Goal: Task Accomplishment & Management: Use online tool/utility

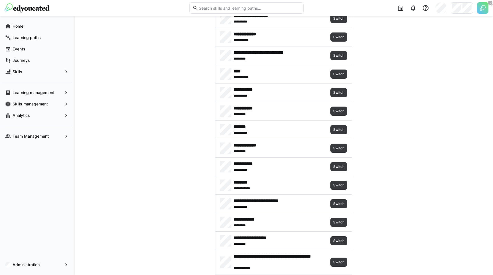
scroll to position [217, 0]
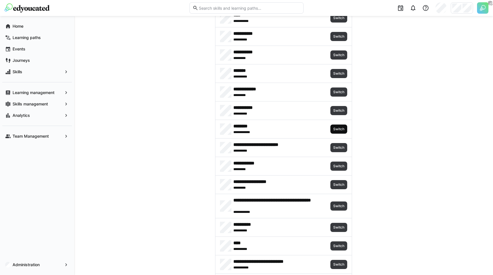
click at [336, 128] on span "Switch" at bounding box center [339, 129] width 12 height 5
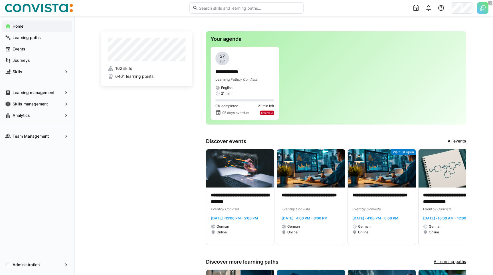
click at [145, 142] on app-home-left "162 skills 6461 learning points" at bounding box center [146, 201] width 91 height 340
click at [0, 0] on app-navigation-label "Administration" at bounding box center [0, 0] width 0 height 0
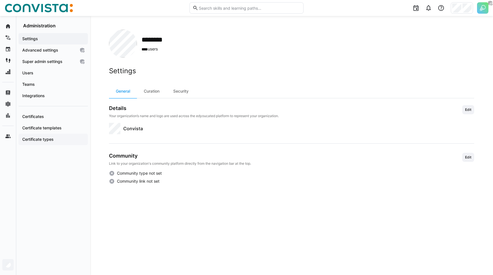
click at [0, 0] on app-navigation-label "Certificate types" at bounding box center [0, 0] width 0 height 0
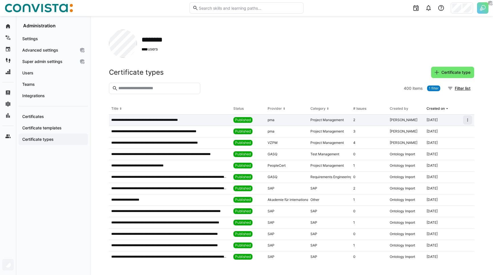
click at [137, 122] on div "**********" at bounding box center [170, 120] width 122 height 11
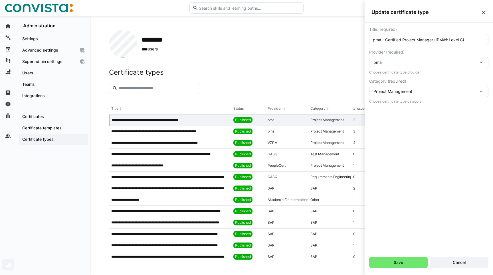
click at [400, 64] on div "pma" at bounding box center [426, 62] width 105 height 5
click at [443, 149] on div "Title (required) pma - Certified Project Manager (IPMA® Level C) Provider (requ…" at bounding box center [429, 138] width 128 height 230
click at [443, 150] on div "Title (required) pma - Certified Project Manager (IPMA® Level C) Provider (requ…" at bounding box center [429, 138] width 128 height 230
click at [417, 61] on div "pma" at bounding box center [426, 62] width 105 height 5
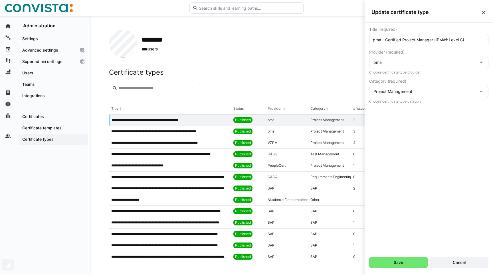
click at [417, 61] on div "pma" at bounding box center [426, 62] width 105 height 5
click at [414, 63] on div "pma" at bounding box center [426, 62] width 105 height 5
click at [269, 36] on div "******** **** users" at bounding box center [291, 44] width 365 height 28
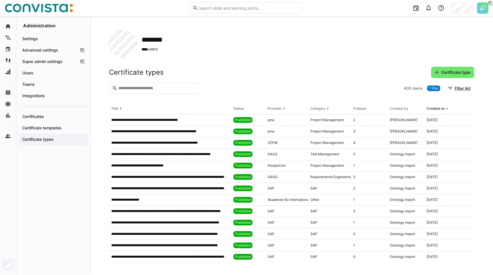
click at [213, 50] on div "******** **** users" at bounding box center [291, 44] width 365 height 28
click at [212, 50] on div "******** **** users" at bounding box center [291, 44] width 365 height 28
click at [39, 175] on div "Settings Advanced settings Super admin settings Users Teams Integrations Certif…" at bounding box center [53, 152] width 74 height 247
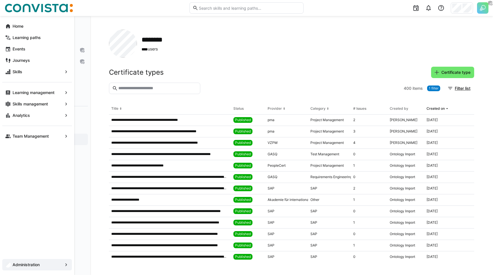
click at [0, 0] on app-navigation-label "Administration" at bounding box center [0, 0] width 0 height 0
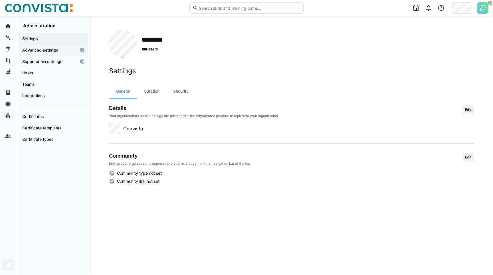
click at [0, 0] on app-navigation-label "Advanced settings" at bounding box center [0, 0] width 0 height 0
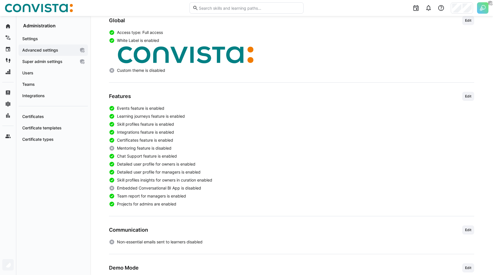
scroll to position [87, 0]
click at [38, 161] on div "Settings Advanced settings Super admin settings Users Teams Integrations Certif…" at bounding box center [53, 152] width 74 height 247
click at [485, 7] on img at bounding box center [482, 7] width 11 height 11
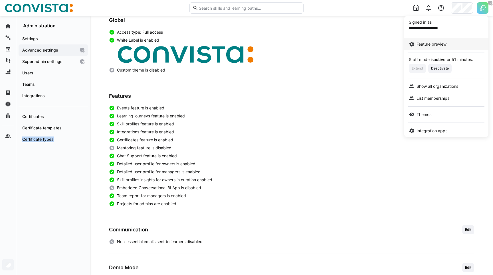
click at [436, 45] on span "Feature preview" at bounding box center [432, 44] width 30 height 6
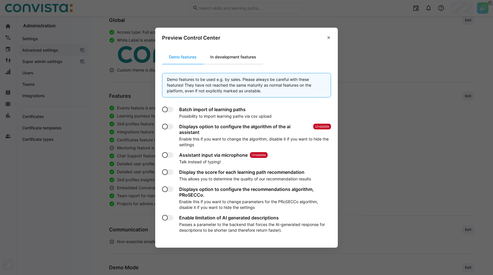
click at [251, 59] on div "In development features" at bounding box center [233, 57] width 60 height 14
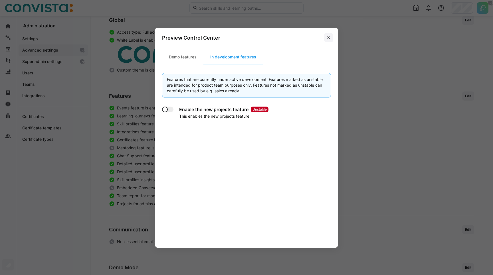
click at [331, 36] on span at bounding box center [328, 37] width 9 height 9
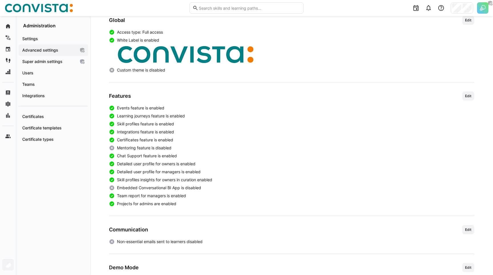
click at [345, 49] on div at bounding box center [291, 55] width 365 height 20
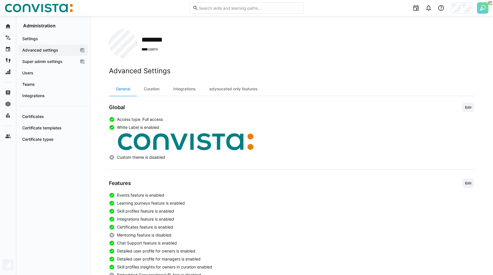
click at [65, 161] on div "Settings Advanced settings Super admin settings Users Teams Integrations Certif…" at bounding box center [53, 152] width 74 height 247
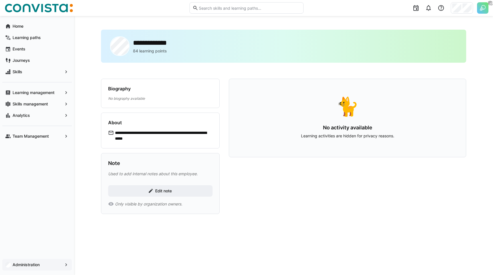
click at [45, 262] on span "Administration" at bounding box center [37, 265] width 51 height 6
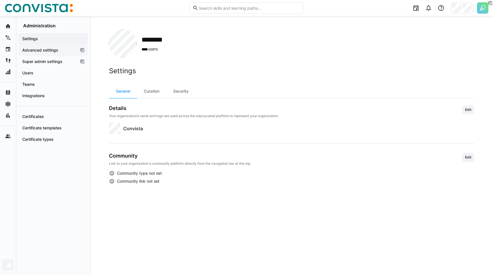
click at [0, 0] on app-navigation-label "Advanced settings" at bounding box center [0, 0] width 0 height 0
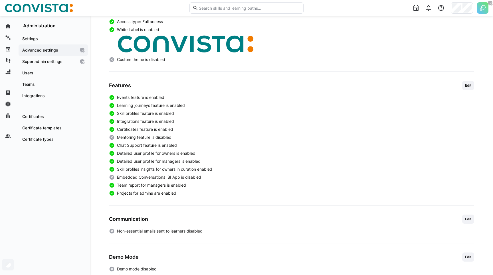
scroll to position [100, 0]
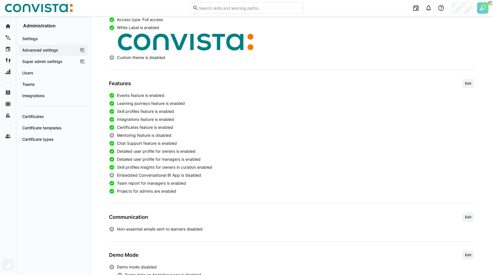
click at [229, 158] on app-boolean-value "Detailed user profile for managers is enabled" at bounding box center [291, 160] width 365 height 6
click at [262, 107] on div "Events feature is enabled Learning journeys feature is enabled Skill profiles f…" at bounding box center [291, 144] width 365 height 102
click at [202, 78] on div "Global Edit Access type: Full access White Label is enabled Custom theme is dis…" at bounding box center [291, 168] width 365 height 331
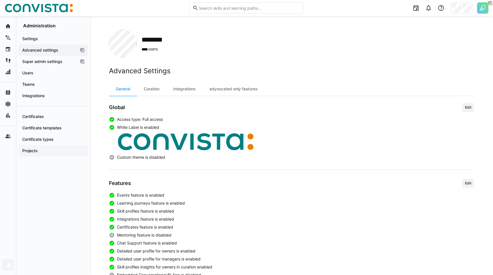
click at [47, 153] on span "Projects" at bounding box center [53, 151] width 64 height 6
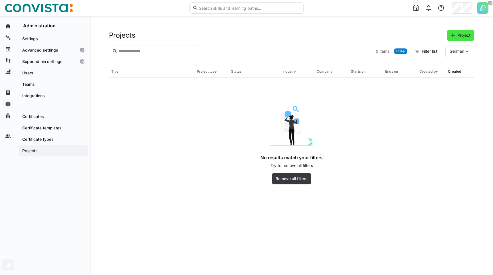
click at [455, 37] on eds-icon at bounding box center [453, 36] width 6 height 6
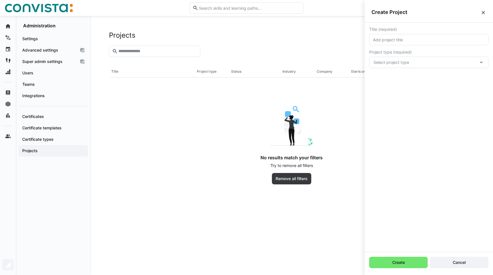
click at [390, 45] on eds-input at bounding box center [428, 39] width 119 height 11
click at [392, 40] on input "text" at bounding box center [428, 39] width 113 height 5
type input "Testprojekt"
click at [412, 64] on span "Select project type" at bounding box center [426, 63] width 105 height 6
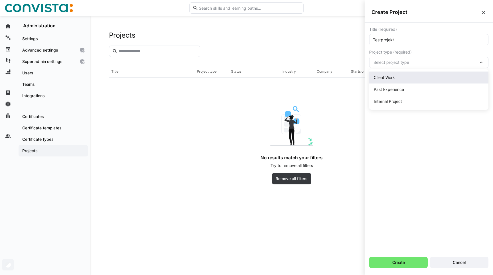
click at [407, 74] on div "Client Work" at bounding box center [428, 78] width 119 height 12
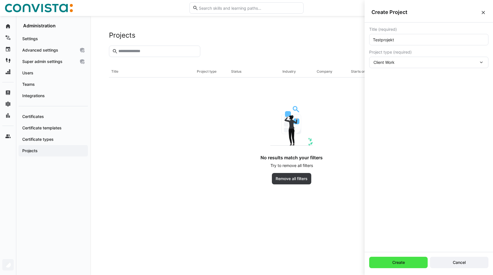
click at [398, 259] on span "Create" at bounding box center [398, 262] width 59 height 11
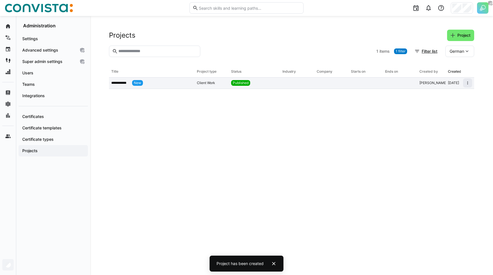
click at [183, 82] on app-table-first-column "**********" at bounding box center [151, 83] width 81 height 6
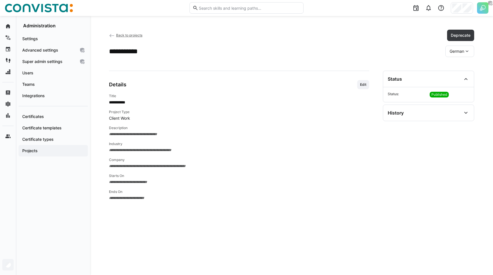
click at [401, 16] on div "**********" at bounding box center [291, 145] width 403 height 259
click at [305, 41] on app-details-header "**********" at bounding box center [291, 43] width 365 height 27
